Goal: Information Seeking & Learning: Learn about a topic

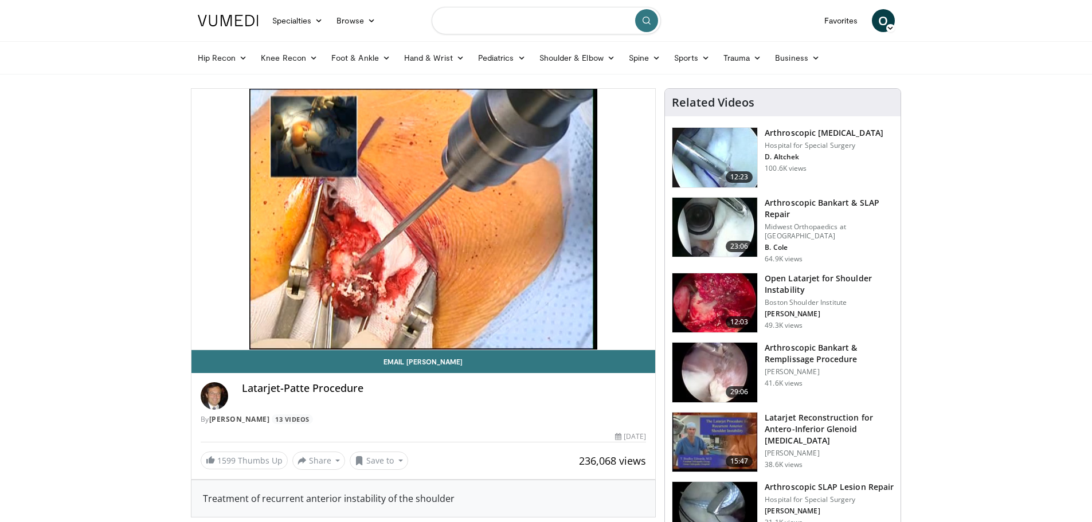
click at [552, 22] on input "Search topics, interventions" at bounding box center [546, 21] width 229 height 28
type input "**********"
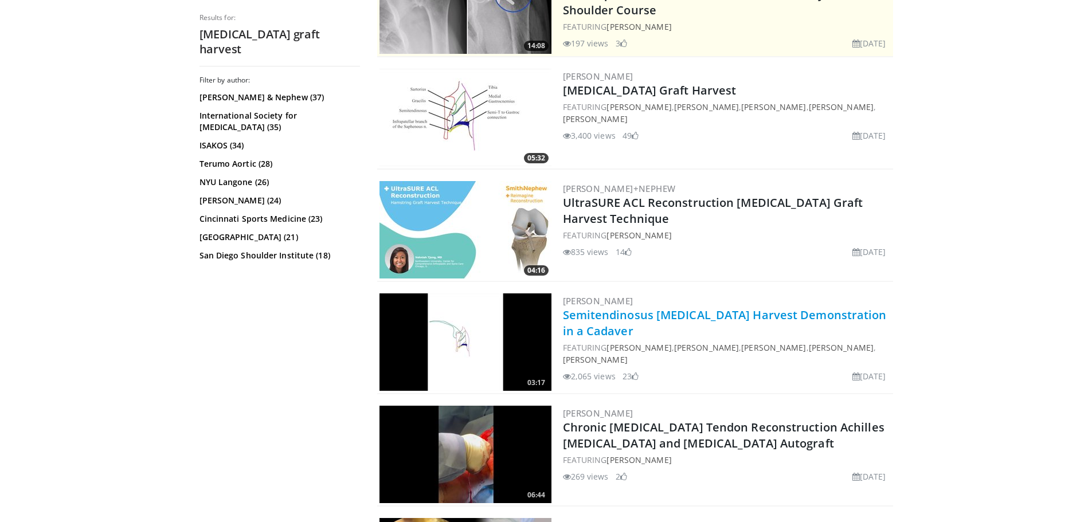
scroll to position [287, 0]
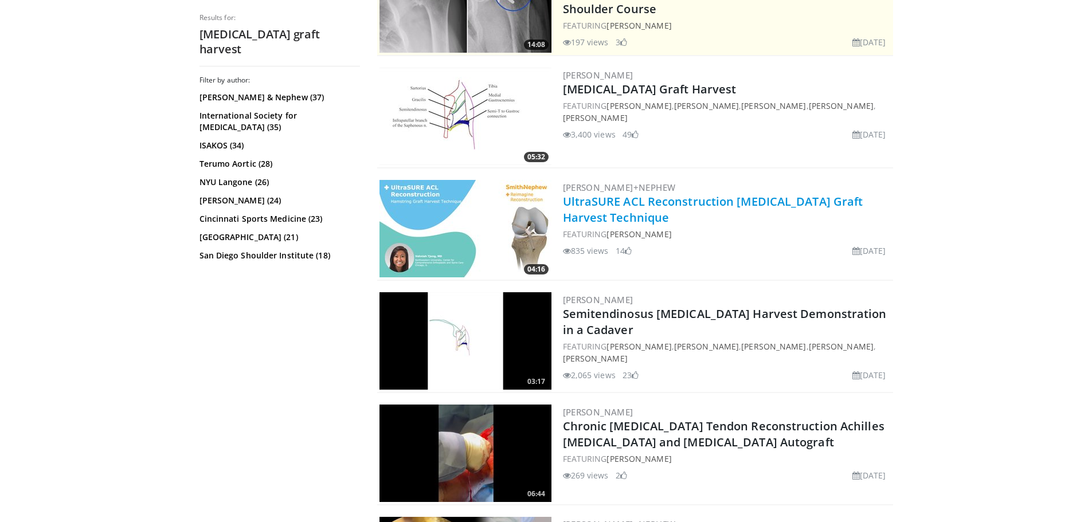
click at [721, 205] on link "UltraSURE ACL Reconstruction Hamstring Graft Harvest Technique" at bounding box center [713, 210] width 300 height 32
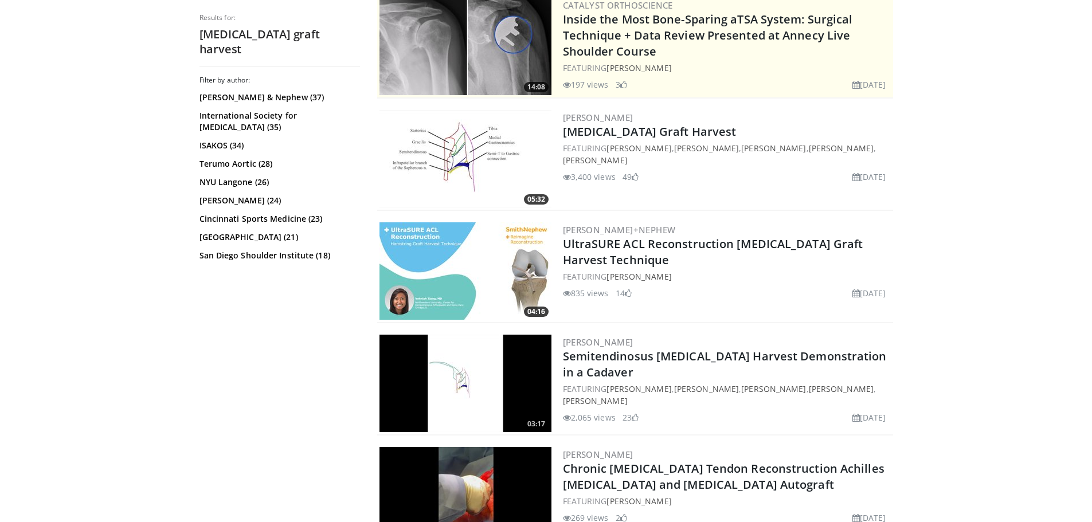
scroll to position [229, 0]
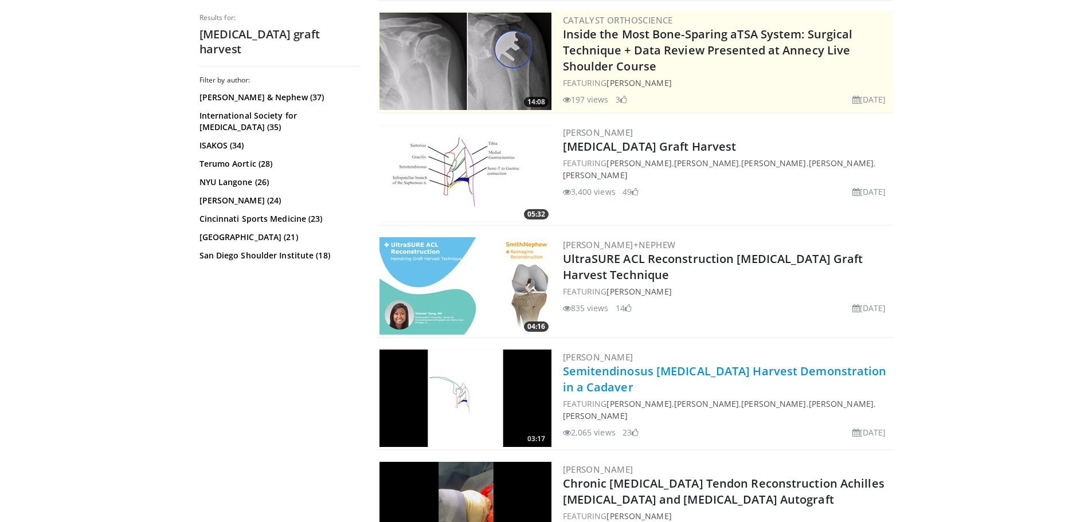
click at [717, 373] on link "Semitendinosus Hamstring Harvest Demonstration in a Cadaver" at bounding box center [725, 380] width 324 height 32
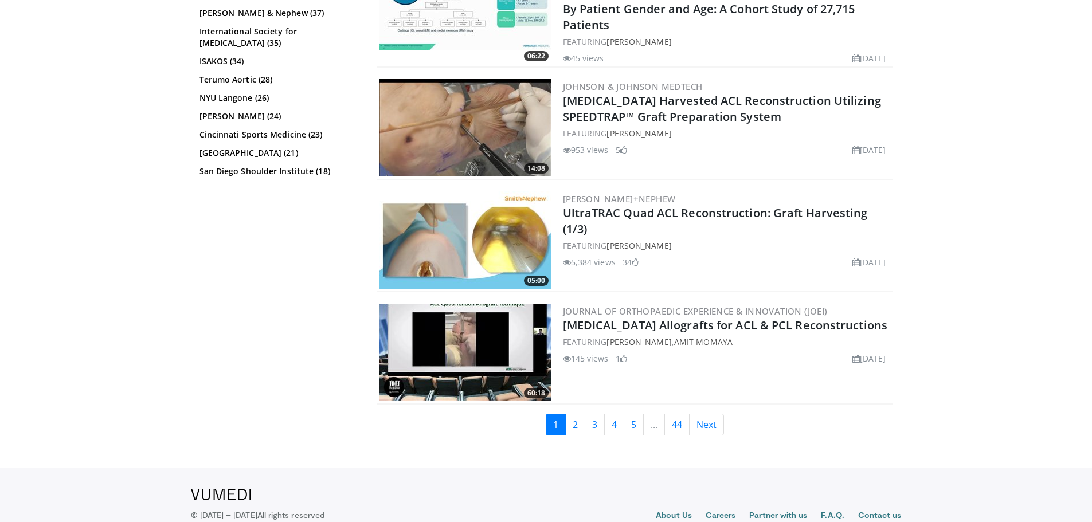
scroll to position [2796, 0]
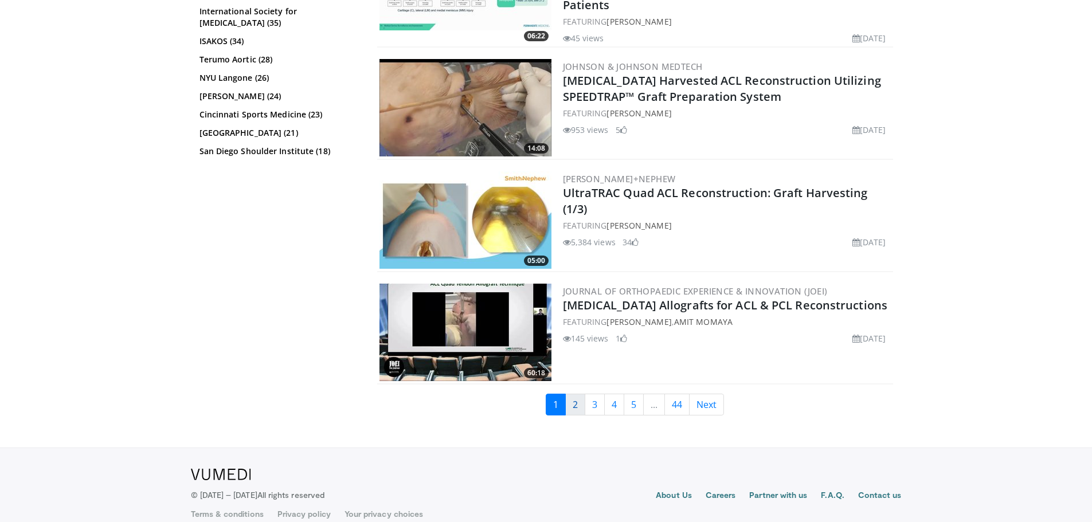
click at [571, 394] on link "2" at bounding box center [575, 405] width 20 height 22
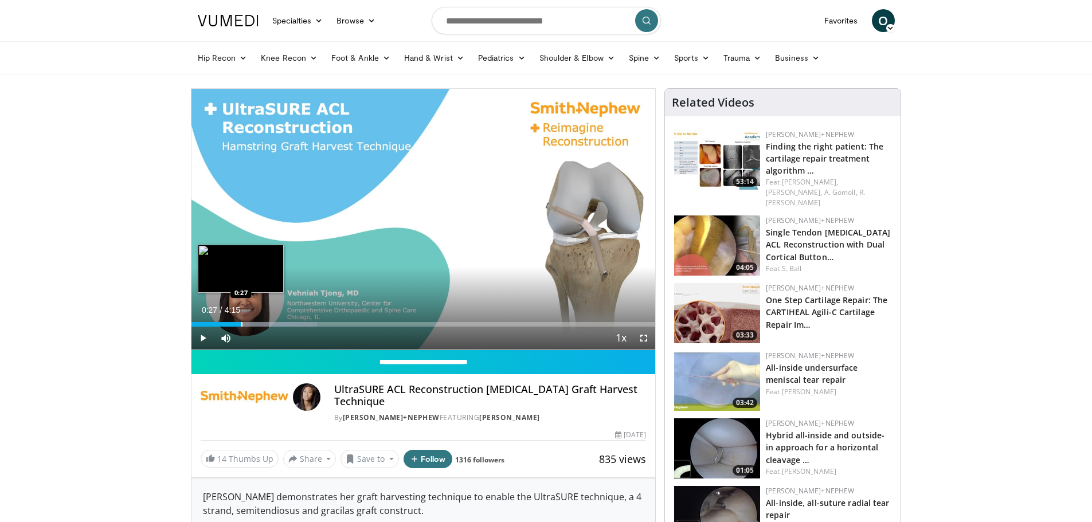
click at [241, 318] on div "Loaded : 27.14% 0:20 0:27" at bounding box center [424, 321] width 465 height 11
click at [259, 322] on div "Progress Bar" at bounding box center [259, 324] width 1 height 5
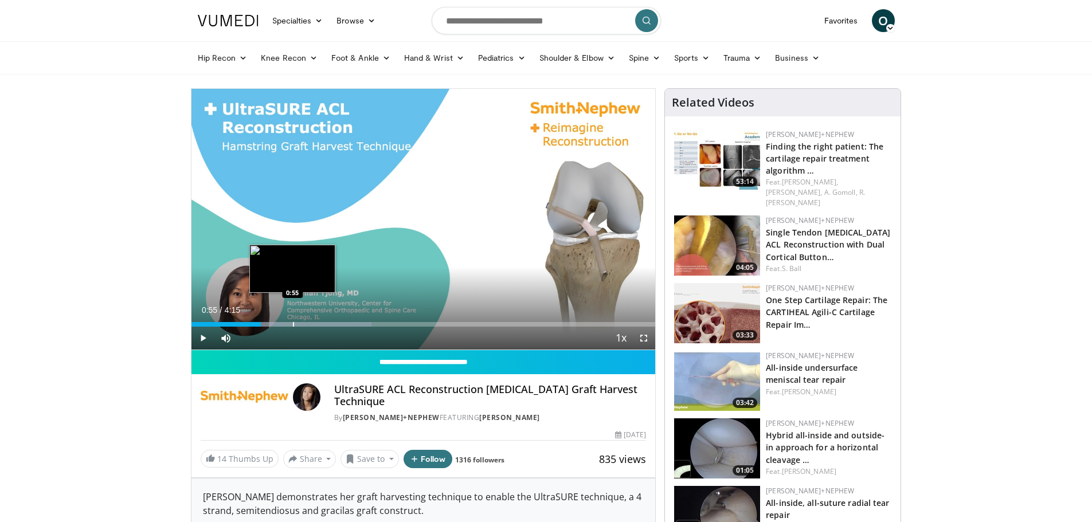
click at [292, 320] on div "Loaded : 38.79% 0:55 0:55" at bounding box center [424, 321] width 465 height 11
click at [312, 322] on div "Progress Bar" at bounding box center [312, 324] width 1 height 5
click at [298, 323] on div "0:58" at bounding box center [245, 324] width 107 height 5
click at [309, 325] on div "Progress Bar" at bounding box center [309, 324] width 1 height 5
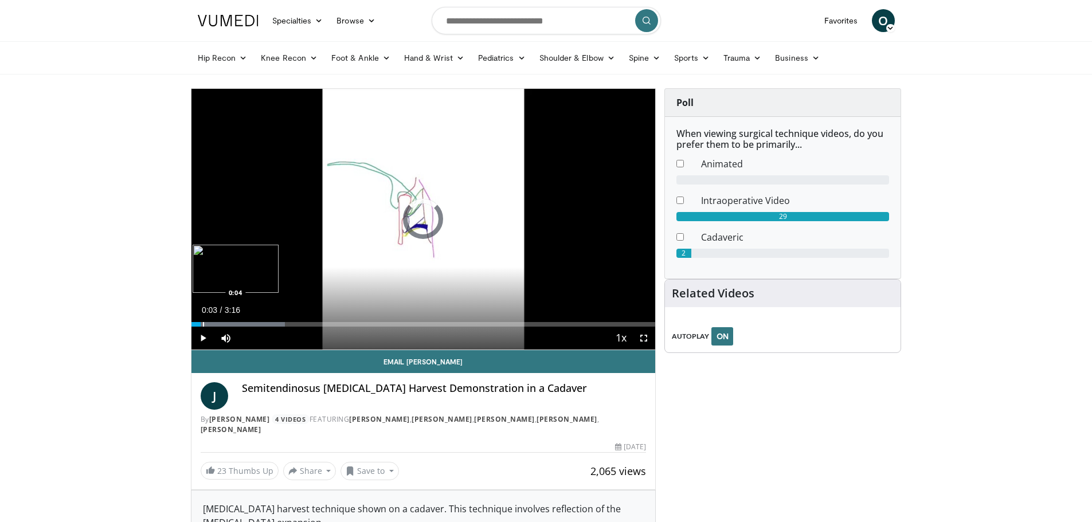
click at [203, 323] on div "Progress Bar" at bounding box center [203, 324] width 1 height 5
click at [208, 323] on div "Progress Bar" at bounding box center [208, 324] width 1 height 5
click at [216, 323] on div "Progress Bar" at bounding box center [216, 324] width 1 height 5
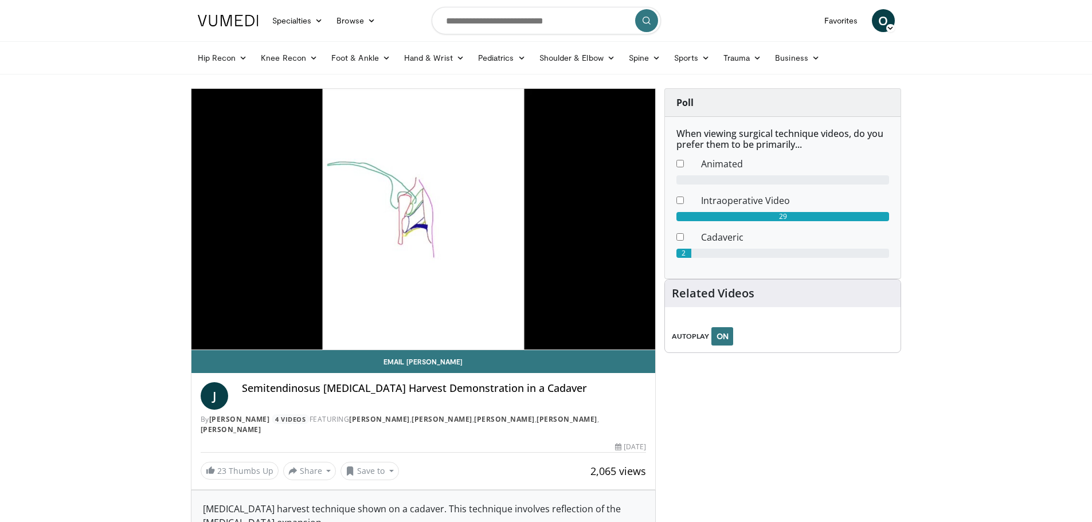
click at [221, 323] on div "10 seconds Tap to unmute" at bounding box center [424, 219] width 465 height 261
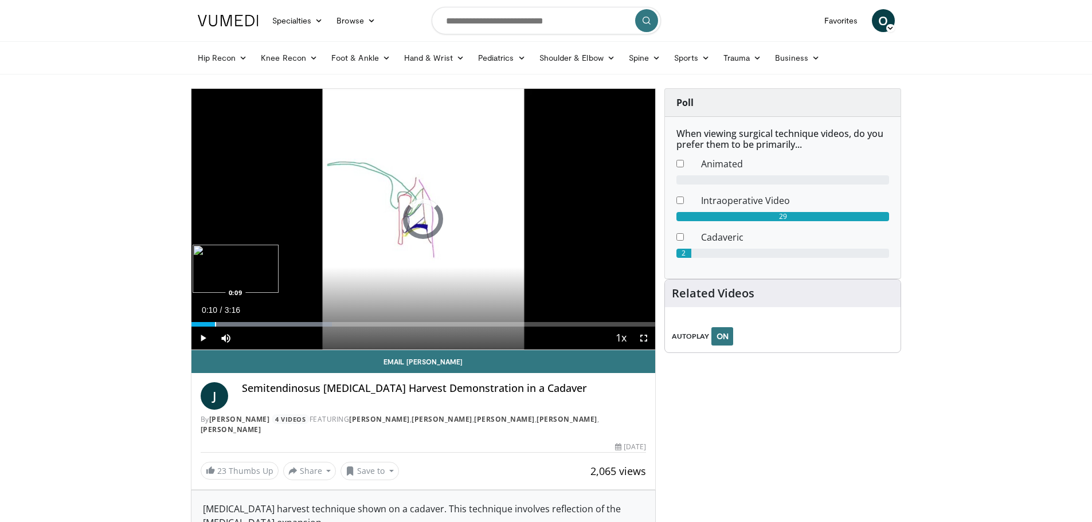
click at [214, 324] on div "0:10" at bounding box center [204, 324] width 25 height 5
click at [204, 336] on span "Video Player" at bounding box center [203, 338] width 23 height 23
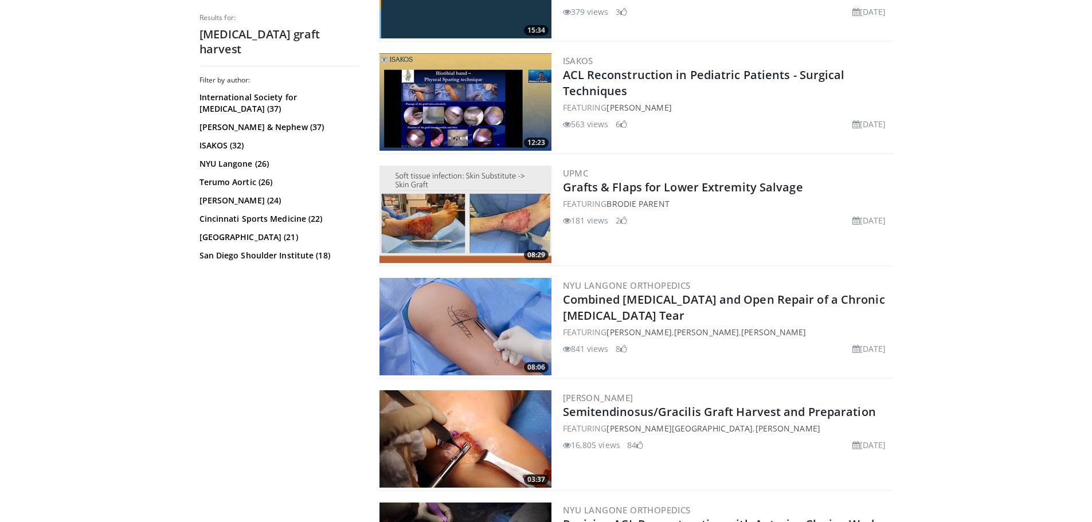
scroll to position [1663, 0]
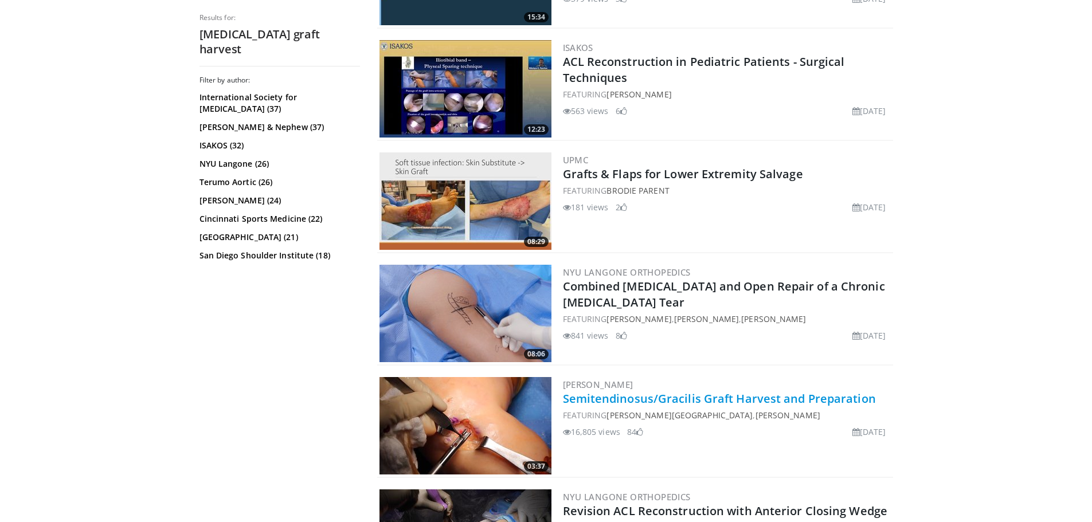
click at [733, 401] on link "Semitendinosus/Gracilis Graft Harvest and Preparation" at bounding box center [719, 398] width 313 height 15
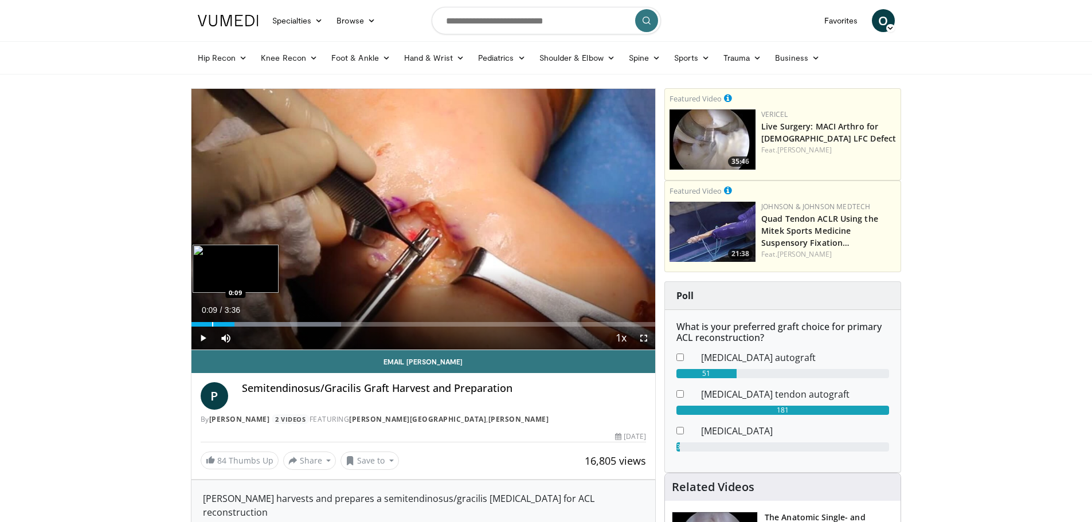
click at [212, 326] on div "Progress Bar" at bounding box center [212, 324] width 1 height 5
click at [205, 326] on div "Progress Bar" at bounding box center [205, 324] width 1 height 5
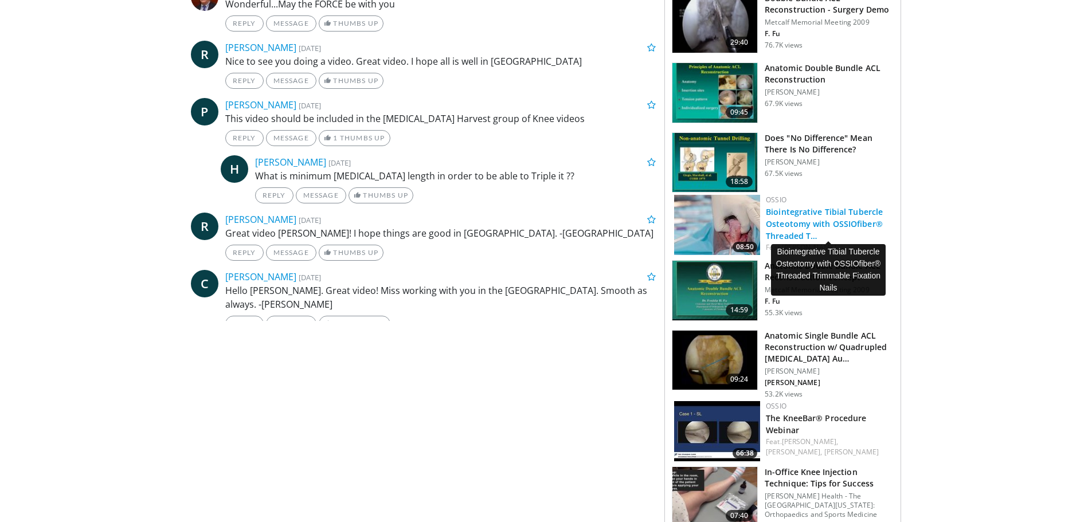
scroll to position [803, 0]
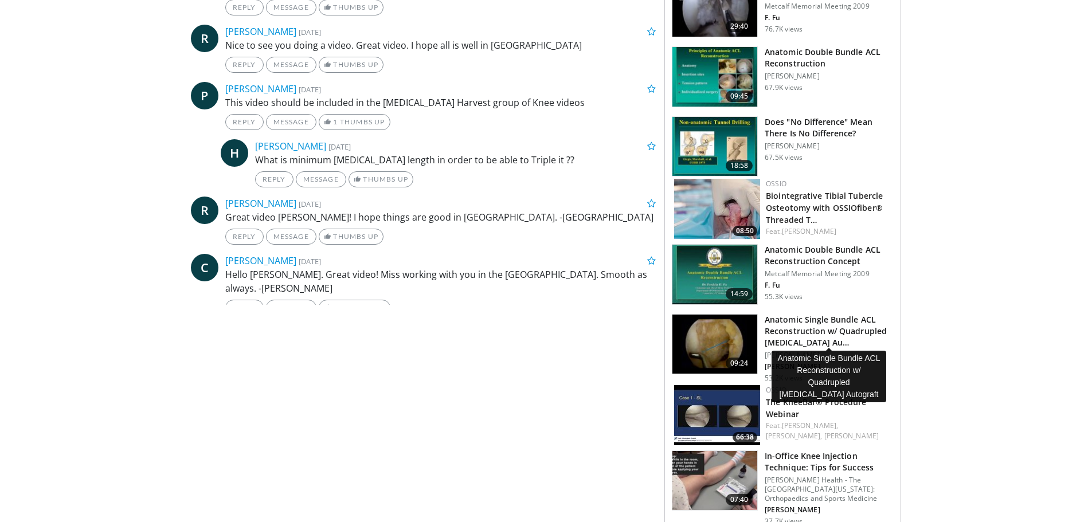
click at [822, 327] on h3 "Anatomic Single Bundle ACL Reconstruction w/ Quadrupled Hamstring Au…" at bounding box center [829, 331] width 129 height 34
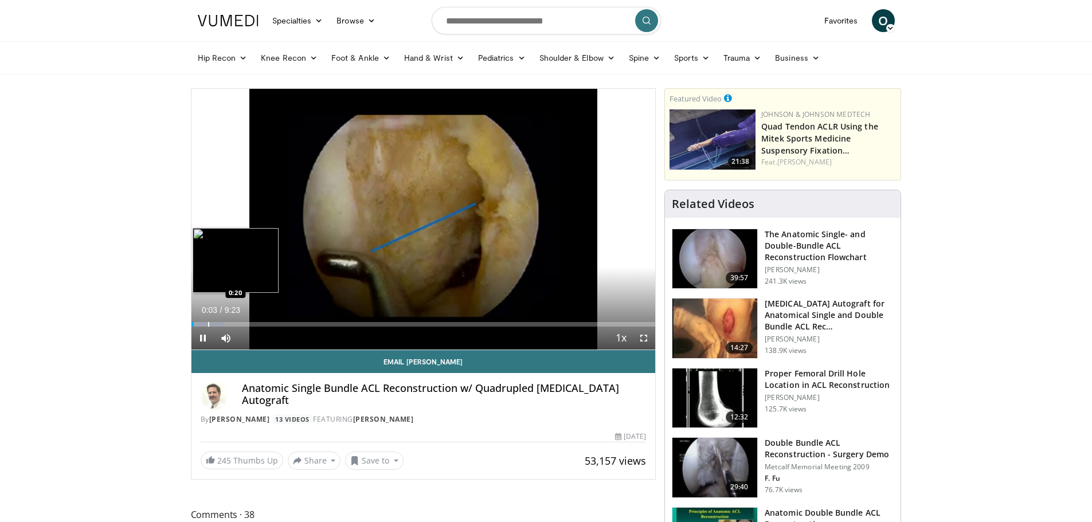
click at [208, 322] on div "Progress Bar" at bounding box center [208, 324] width 1 height 5
click at [222, 321] on div "Loaded : 8.88% 0:21 0:37" at bounding box center [424, 321] width 465 height 11
click at [251, 322] on div "Progress Bar" at bounding box center [251, 324] width 1 height 5
